Goal: Find specific page/section: Find specific page/section

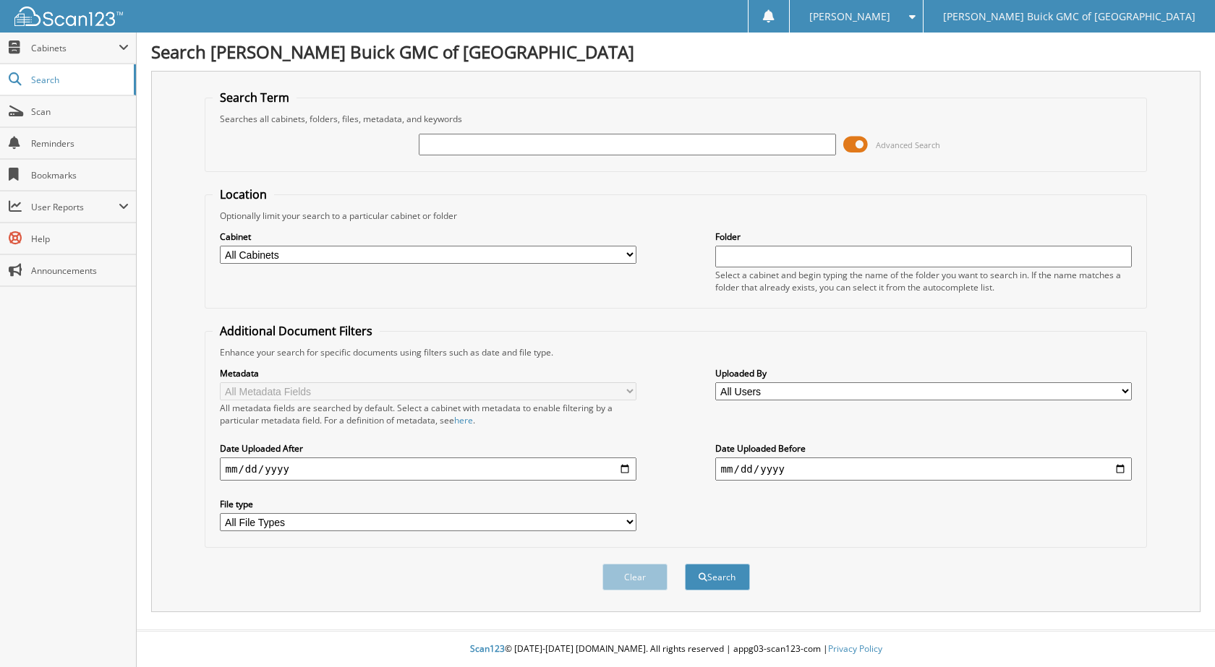
click at [475, 138] on input "text" at bounding box center [627, 145] width 417 height 22
type input "6102373"
click at [685, 564] on button "Search" at bounding box center [717, 577] width 65 height 27
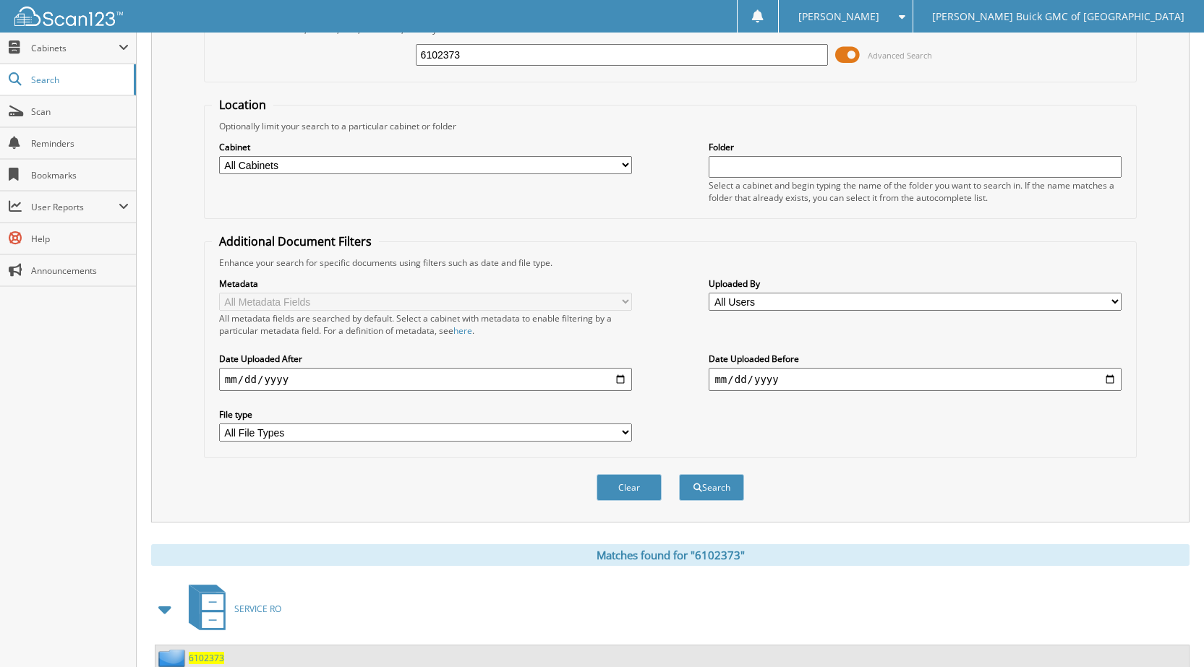
scroll to position [221, 0]
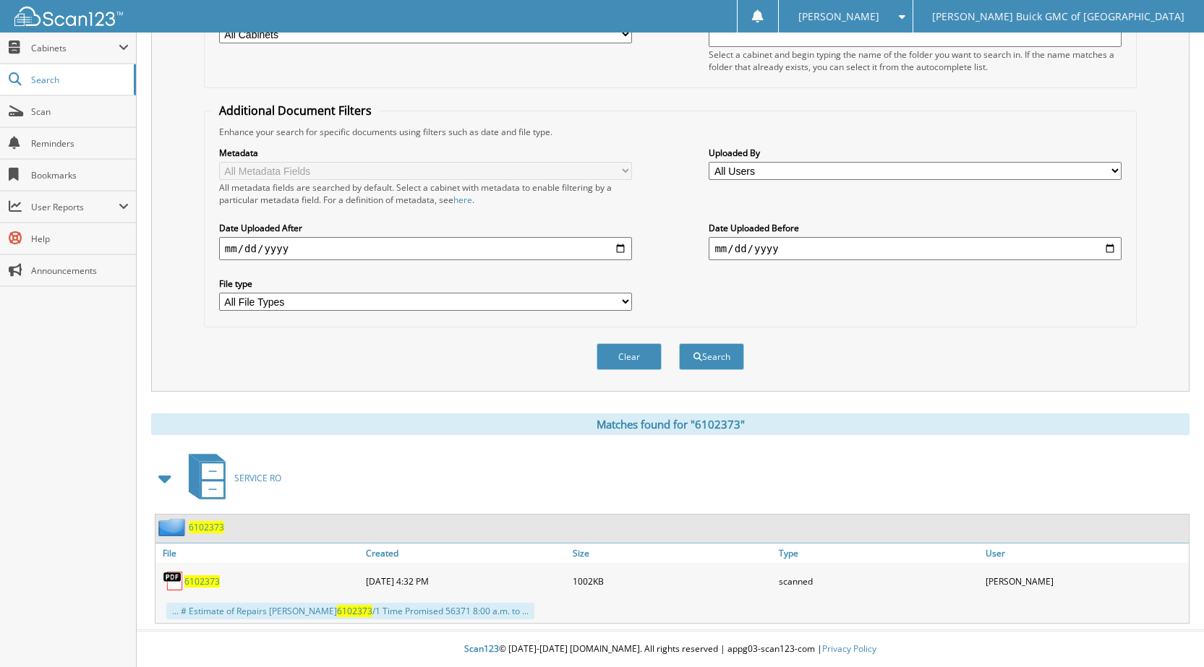
click at [213, 581] on span "6102373" at bounding box center [201, 582] width 35 height 12
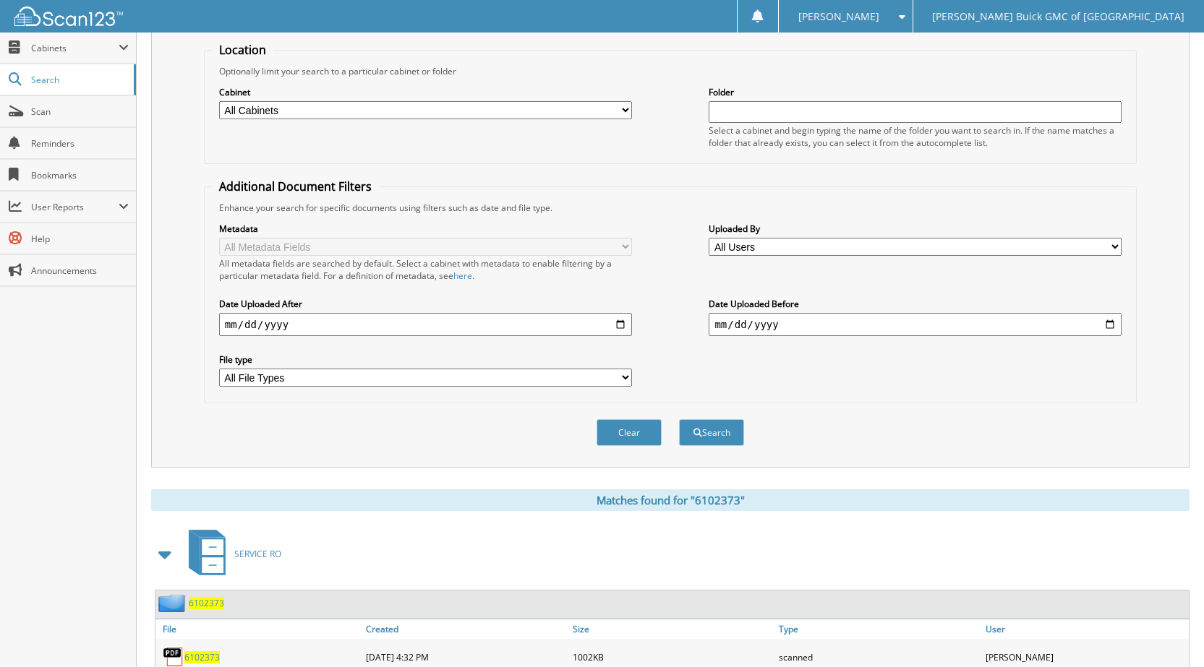
scroll to position [77, 0]
